Goal: Find specific page/section: Find specific page/section

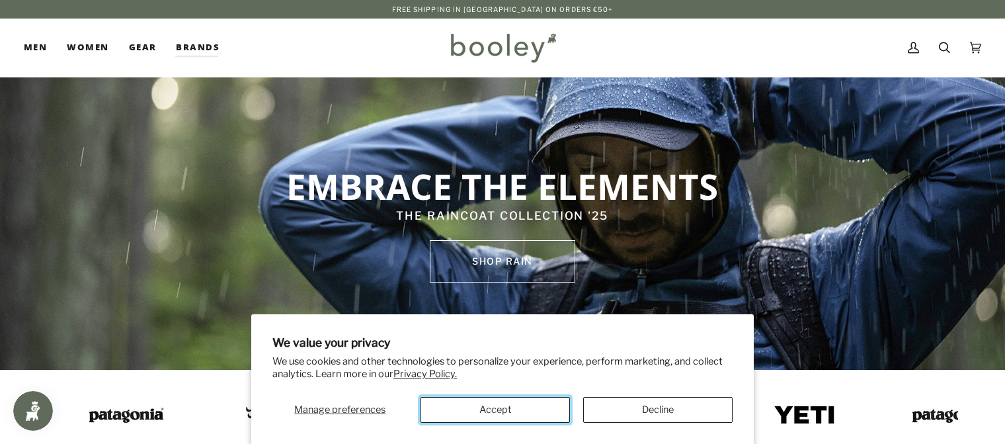
click at [546, 413] on button "Accept" at bounding box center [494, 410] width 149 height 26
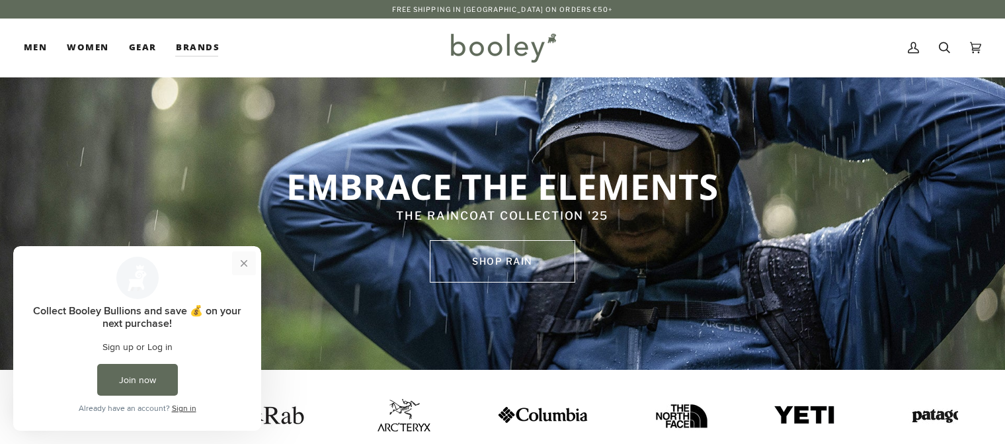
click at [248, 260] on button "Close prompt" at bounding box center [244, 263] width 24 height 24
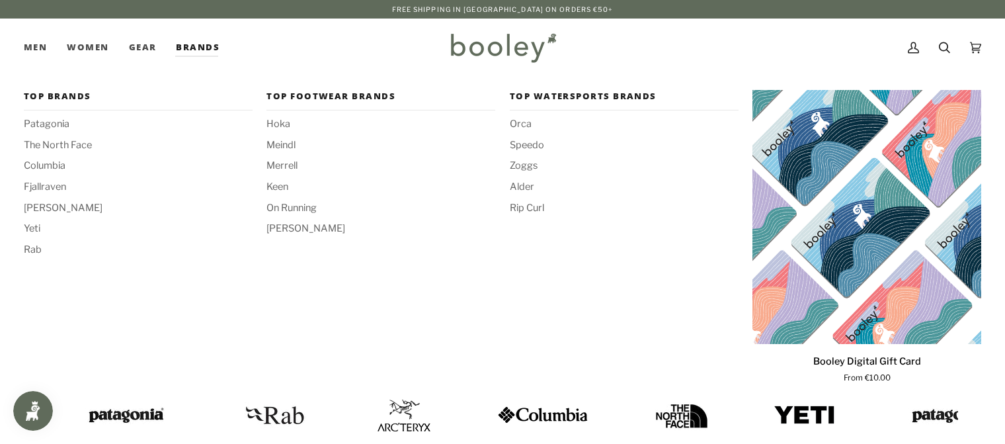
click at [194, 44] on link "Brands" at bounding box center [197, 48] width 63 height 58
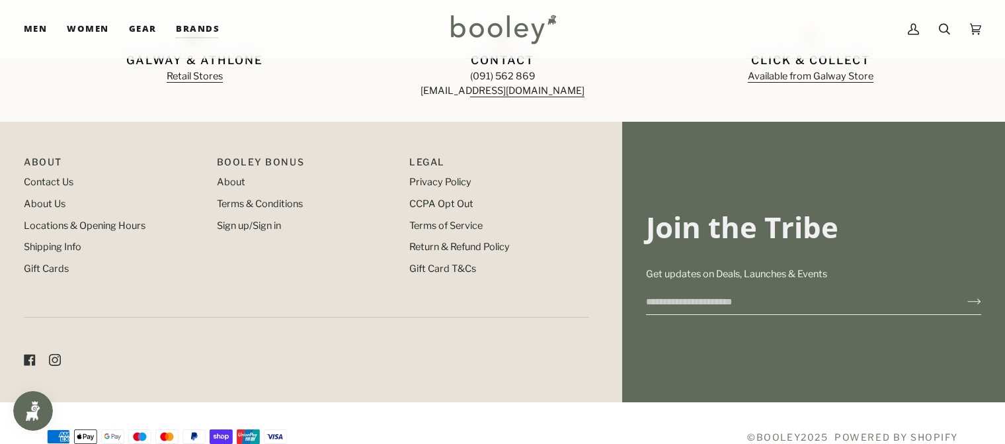
scroll to position [1511, 0]
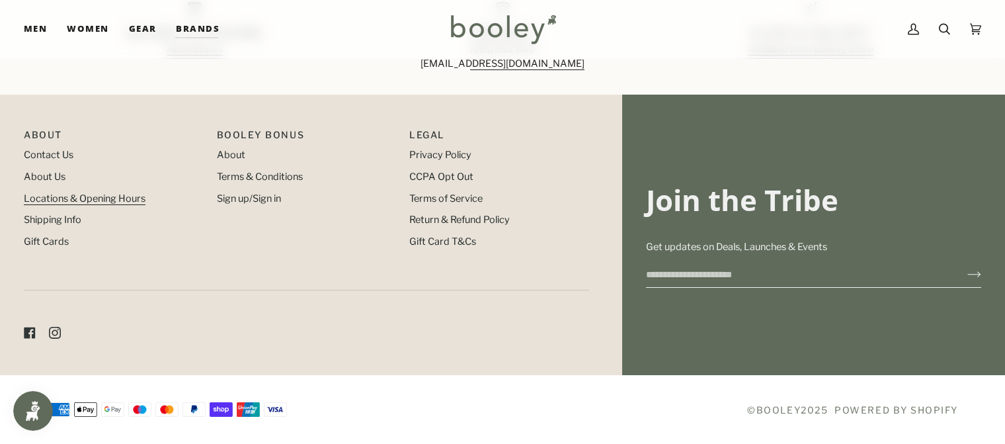
click at [92, 200] on link "Locations & Opening Hours" at bounding box center [85, 198] width 122 height 12
